Goal: Information Seeking & Learning: Check status

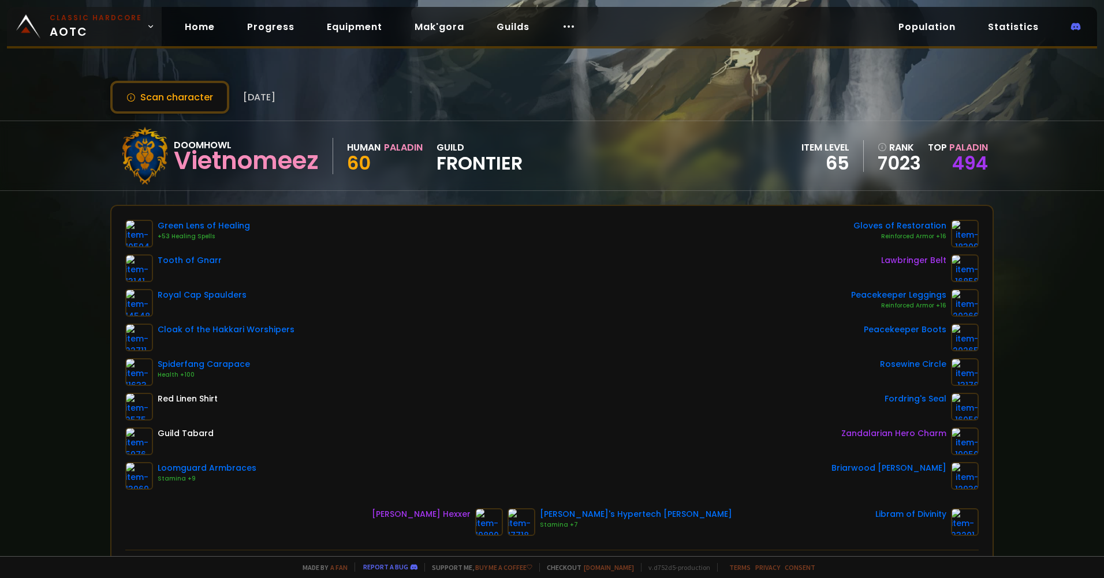
click at [82, 31] on span "Classic Hardcore AOTC" at bounding box center [96, 27] width 92 height 28
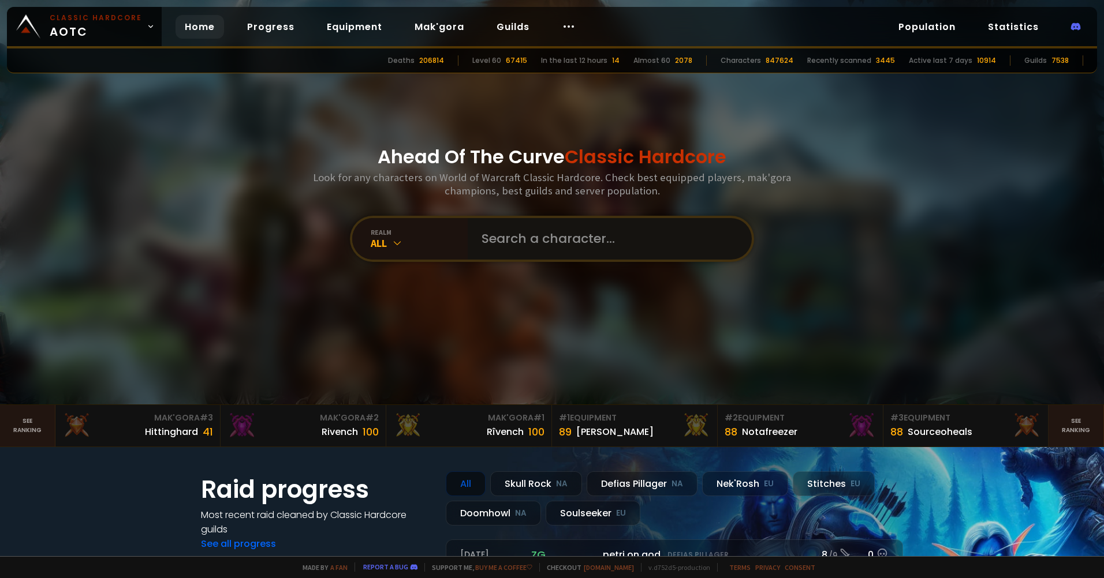
click at [560, 246] on input "text" at bounding box center [605, 239] width 263 height 42
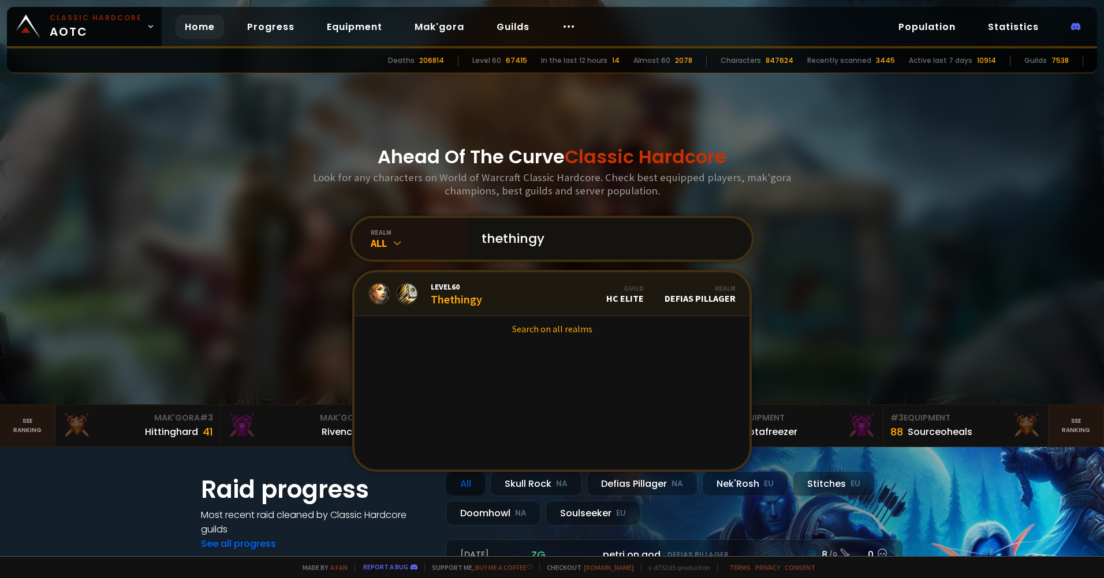
type input "thethingy"
click at [451, 294] on div "Level 60 Thethingy" at bounding box center [456, 294] width 51 height 25
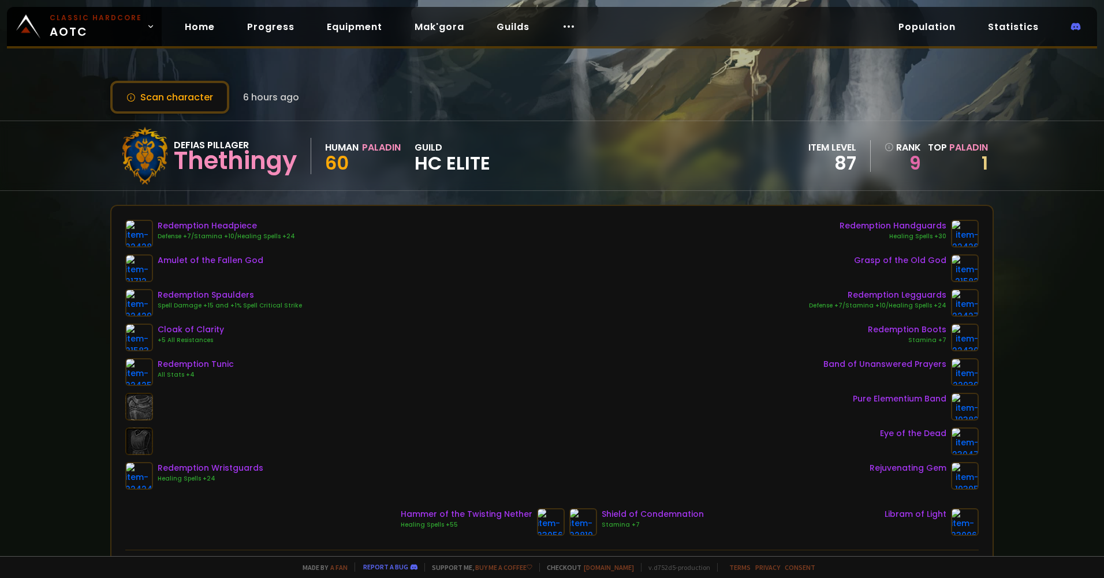
scroll to position [58, 0]
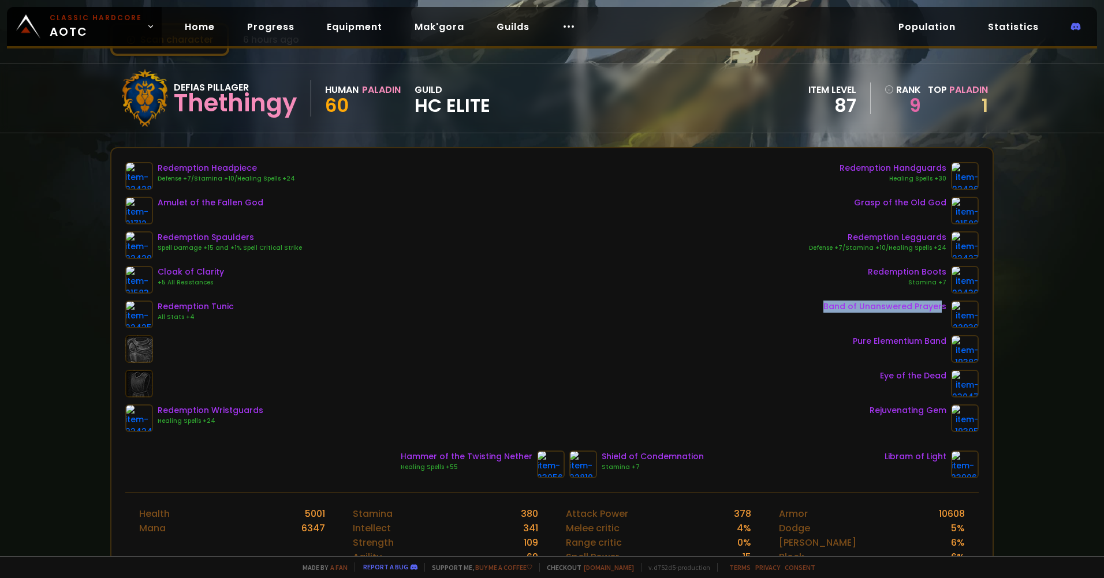
drag, startPoint x: 807, startPoint y: 304, endPoint x: 935, endPoint y: 304, distance: 128.1
click at [935, 304] on div "Redemption Headpiece Defense +7/Stamina +10/Healing Spells +24 Amulet of the Fa…" at bounding box center [551, 297] width 853 height 270
drag, startPoint x: 935, startPoint y: 304, endPoint x: 1024, endPoint y: 309, distance: 89.0
click at [1048, 306] on div "Scan character 6 hours ago Defias Pillager Thethingy Human Paladin 60 guild HC …" at bounding box center [552, 278] width 1104 height 556
drag, startPoint x: 503, startPoint y: 414, endPoint x: 538, endPoint y: 457, distance: 55.3
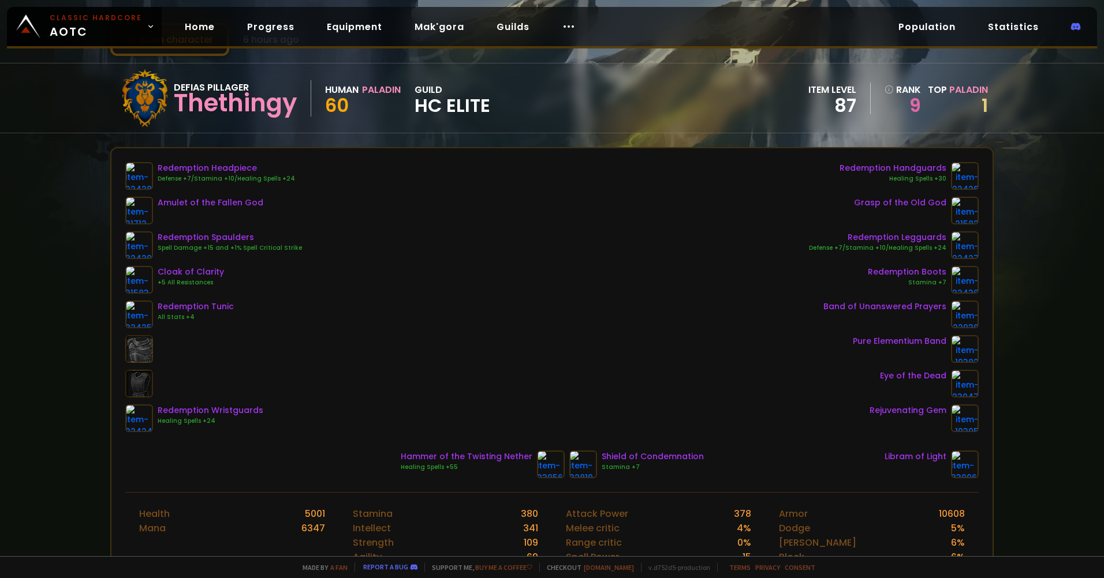
click at [504, 414] on div "Redemption Headpiece Defense +7/Stamina +10/Healing Spells +24 Amulet of the Fa…" at bounding box center [551, 297] width 853 height 270
